Goal: Check status: Check status

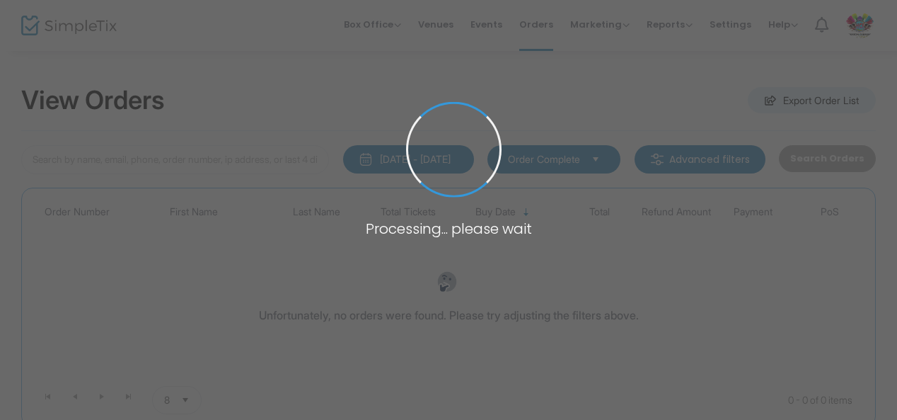
type input "H-1068E59A-F"
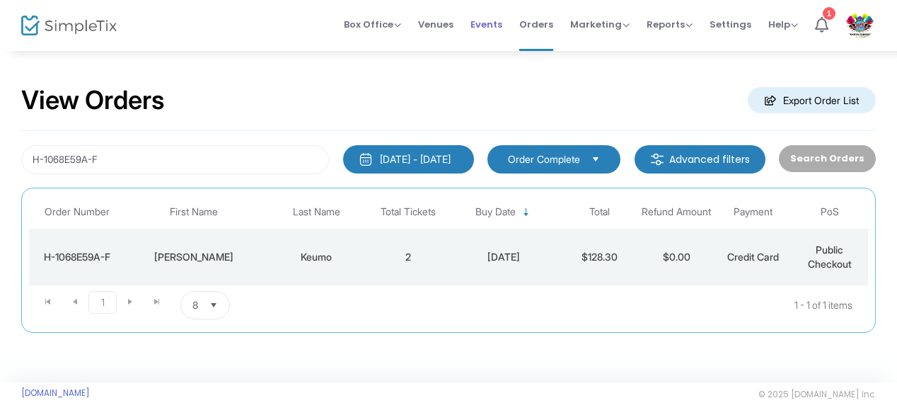
click at [491, 24] on span "Events" at bounding box center [487, 24] width 32 height 36
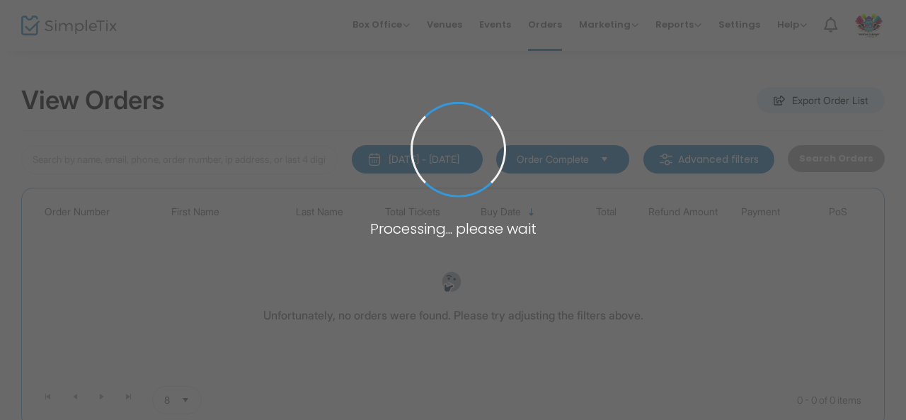
type input "H-1068E59A-F"
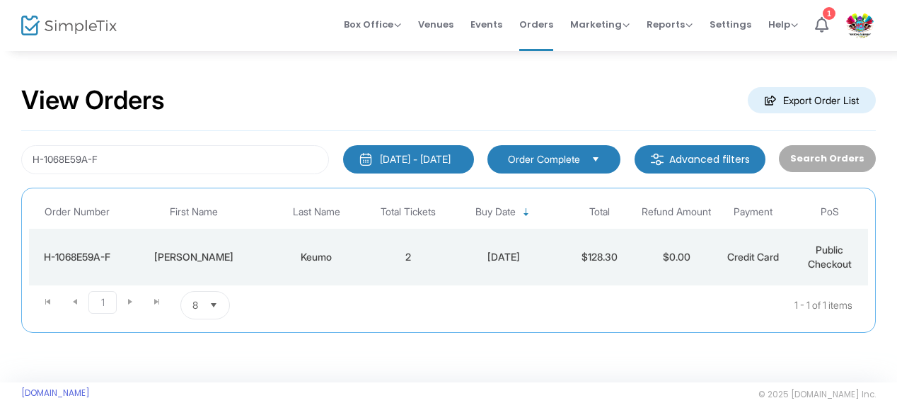
click at [335, 59] on div "View Orders Export Order List H-1068E59A-F [DATE] - [DATE] Last 30 Days [DATE] …" at bounding box center [448, 216] width 897 height 333
